Goal: Transaction & Acquisition: Purchase product/service

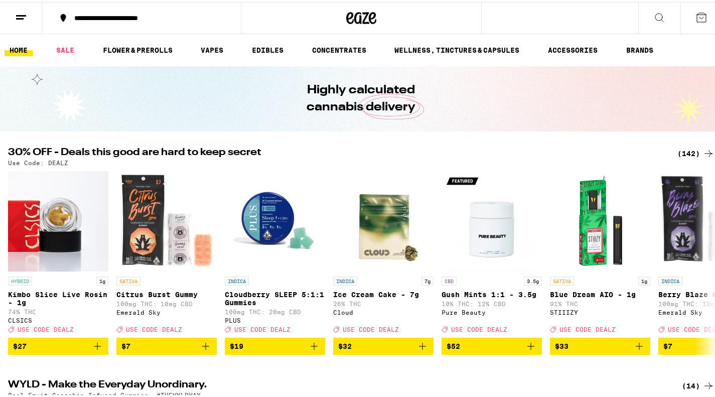
click at [655, 12] on icon at bounding box center [659, 16] width 8 height 8
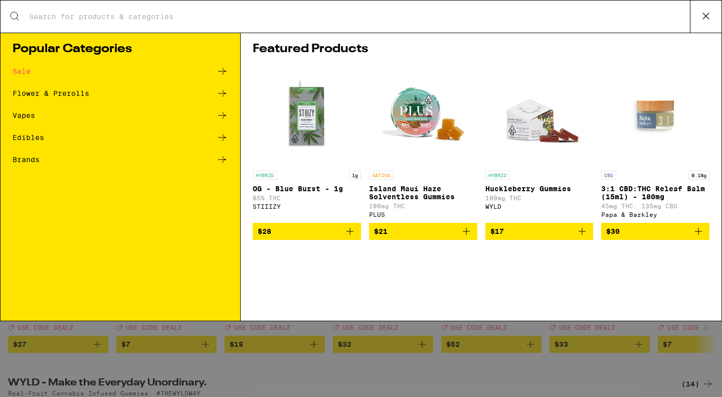
click at [43, 12] on input "Search for Products" at bounding box center [360, 16] width 662 height 9
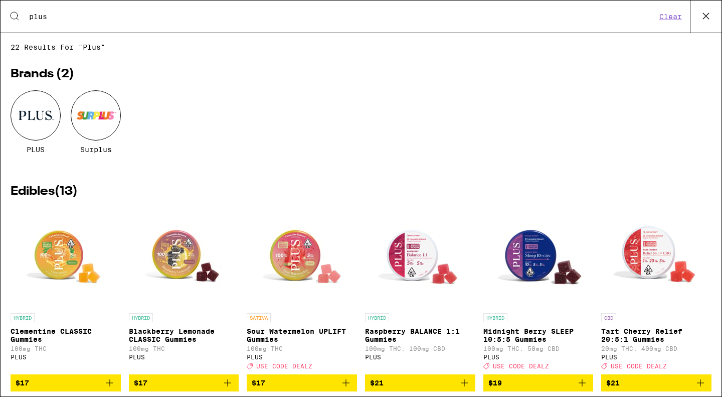
type input "plus"
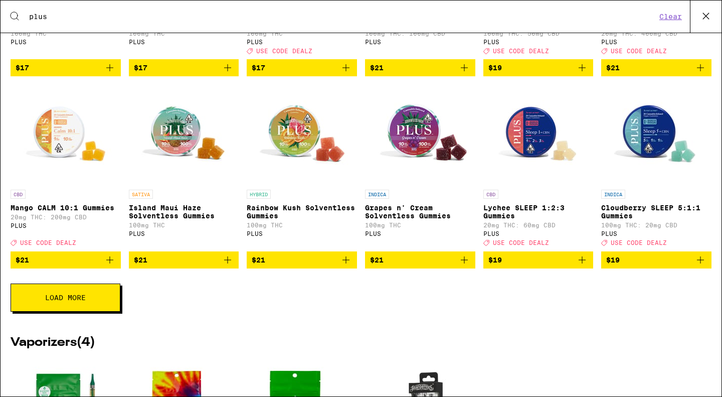
scroll to position [351, 0]
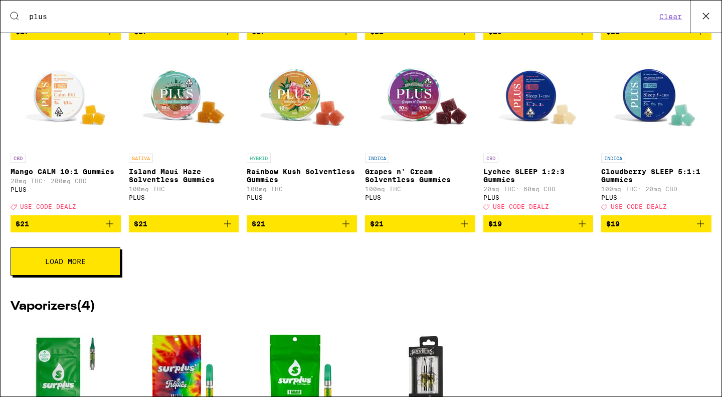
click at [98, 274] on button "Load More" at bounding box center [66, 261] width 110 height 28
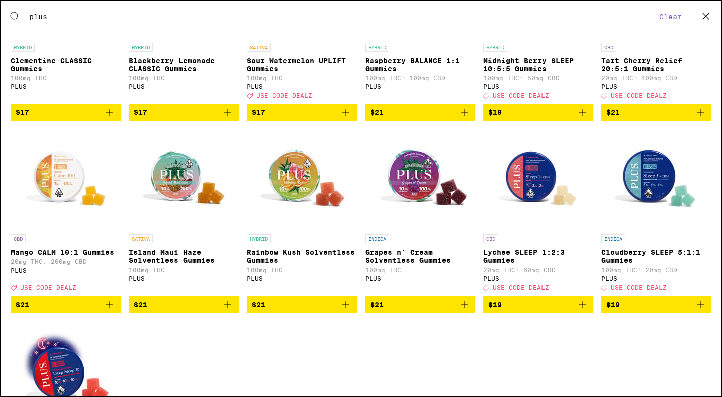
scroll to position [301, 0]
